Goal: Information Seeking & Learning: Check status

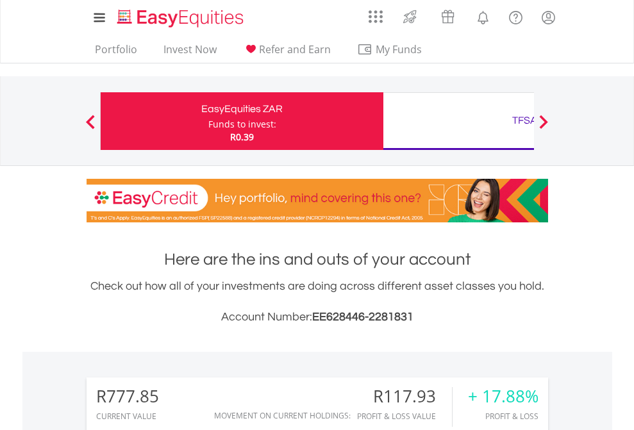
scroll to position [123, 201]
click at [208, 121] on div "Funds to invest:" at bounding box center [242, 124] width 68 height 13
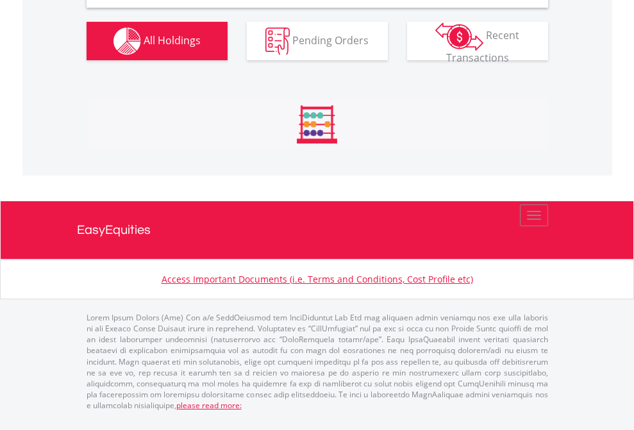
scroll to position [1240, 0]
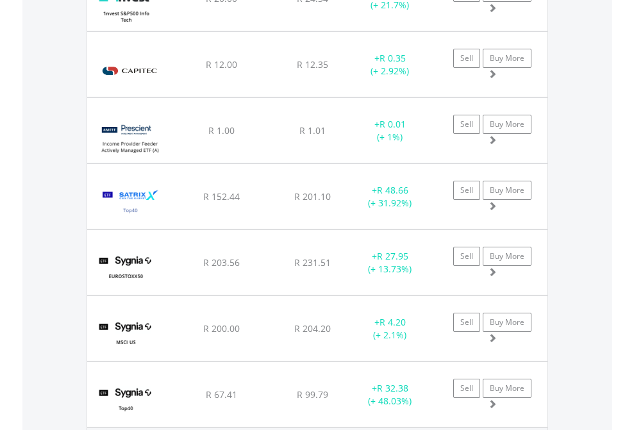
scroll to position [92, 0]
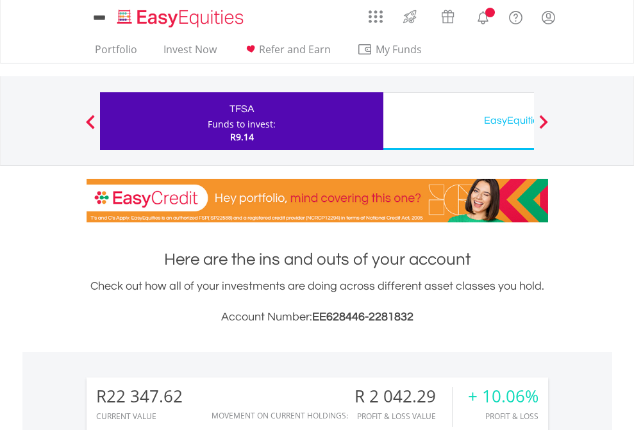
scroll to position [123, 201]
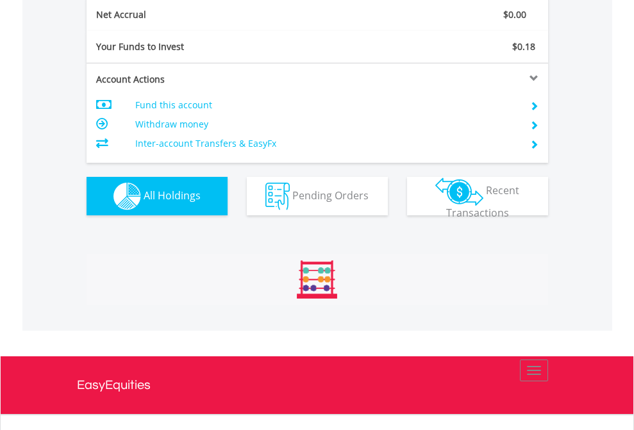
scroll to position [1452, 0]
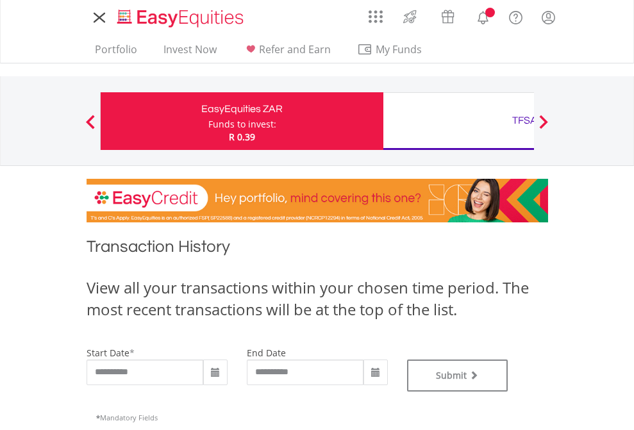
type input "**********"
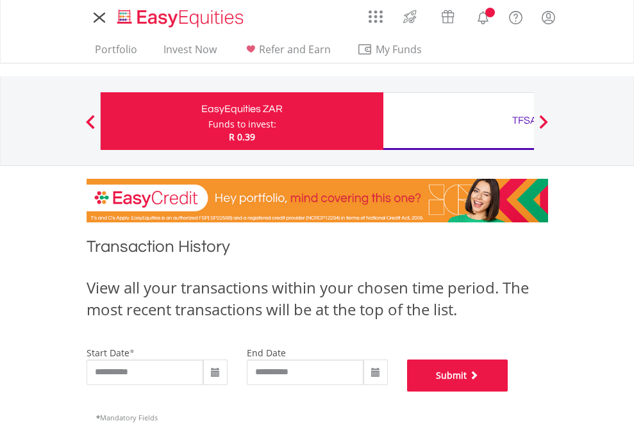
click at [509, 392] on button "Submit" at bounding box center [457, 376] width 101 height 32
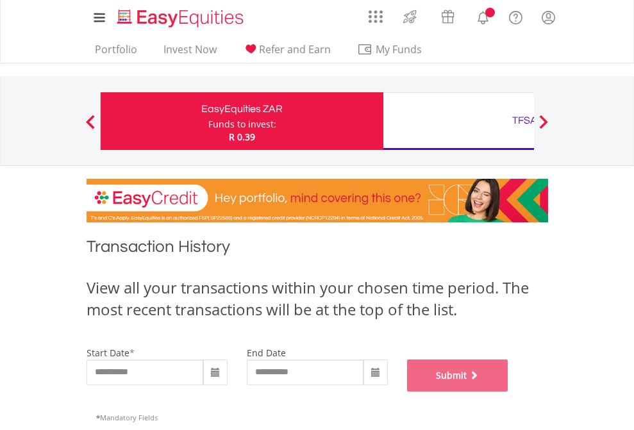
scroll to position [520, 0]
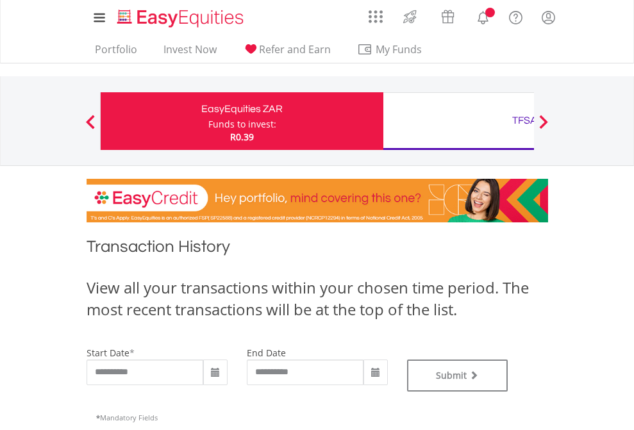
click at [459, 121] on div "TFSA" at bounding box center [524, 121] width 267 height 18
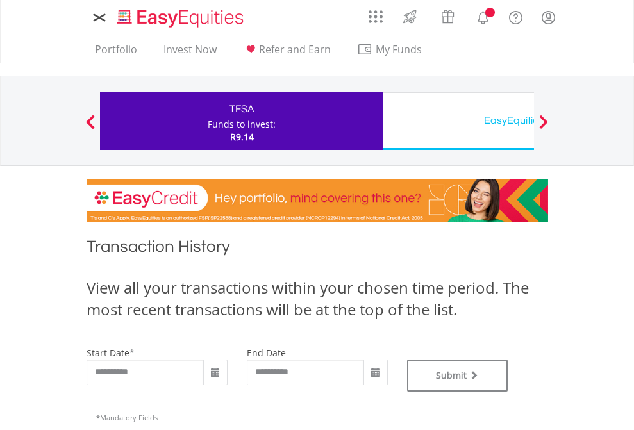
type input "**********"
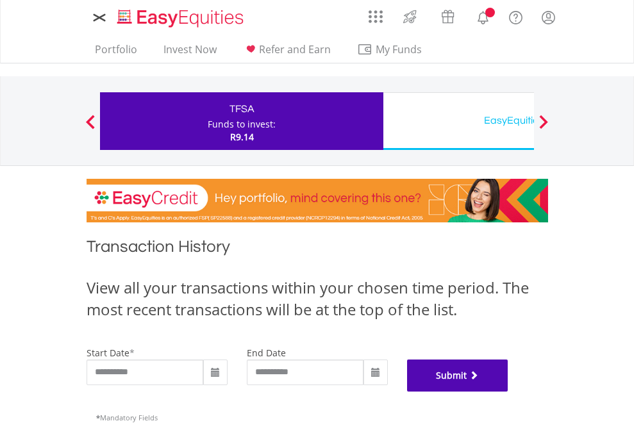
click at [509, 392] on button "Submit" at bounding box center [457, 376] width 101 height 32
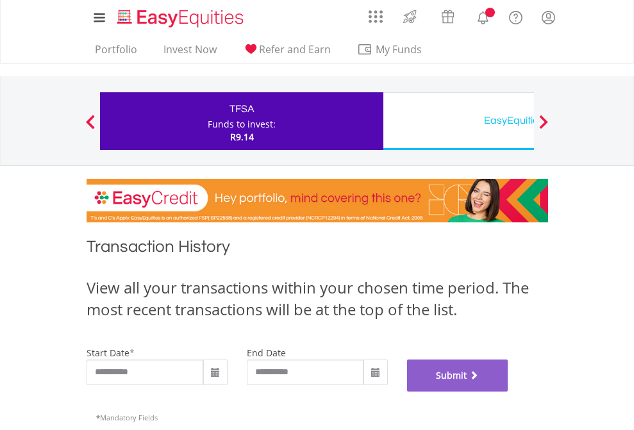
scroll to position [520, 0]
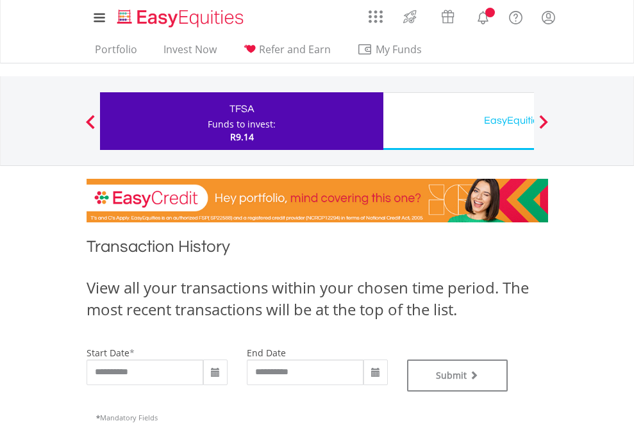
click at [459, 121] on div "EasyEquities USD" at bounding box center [524, 121] width 267 height 18
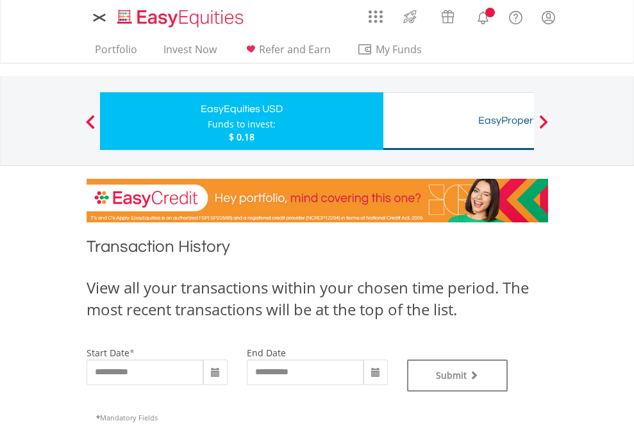
type input "**********"
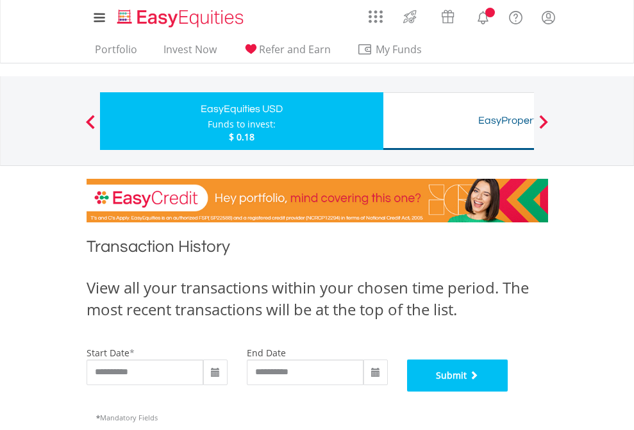
click at [509, 392] on button "Submit" at bounding box center [457, 376] width 101 height 32
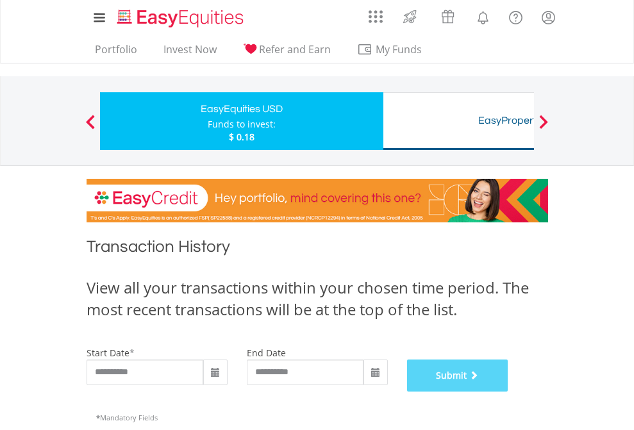
scroll to position [520, 0]
